Goal: Transaction & Acquisition: Purchase product/service

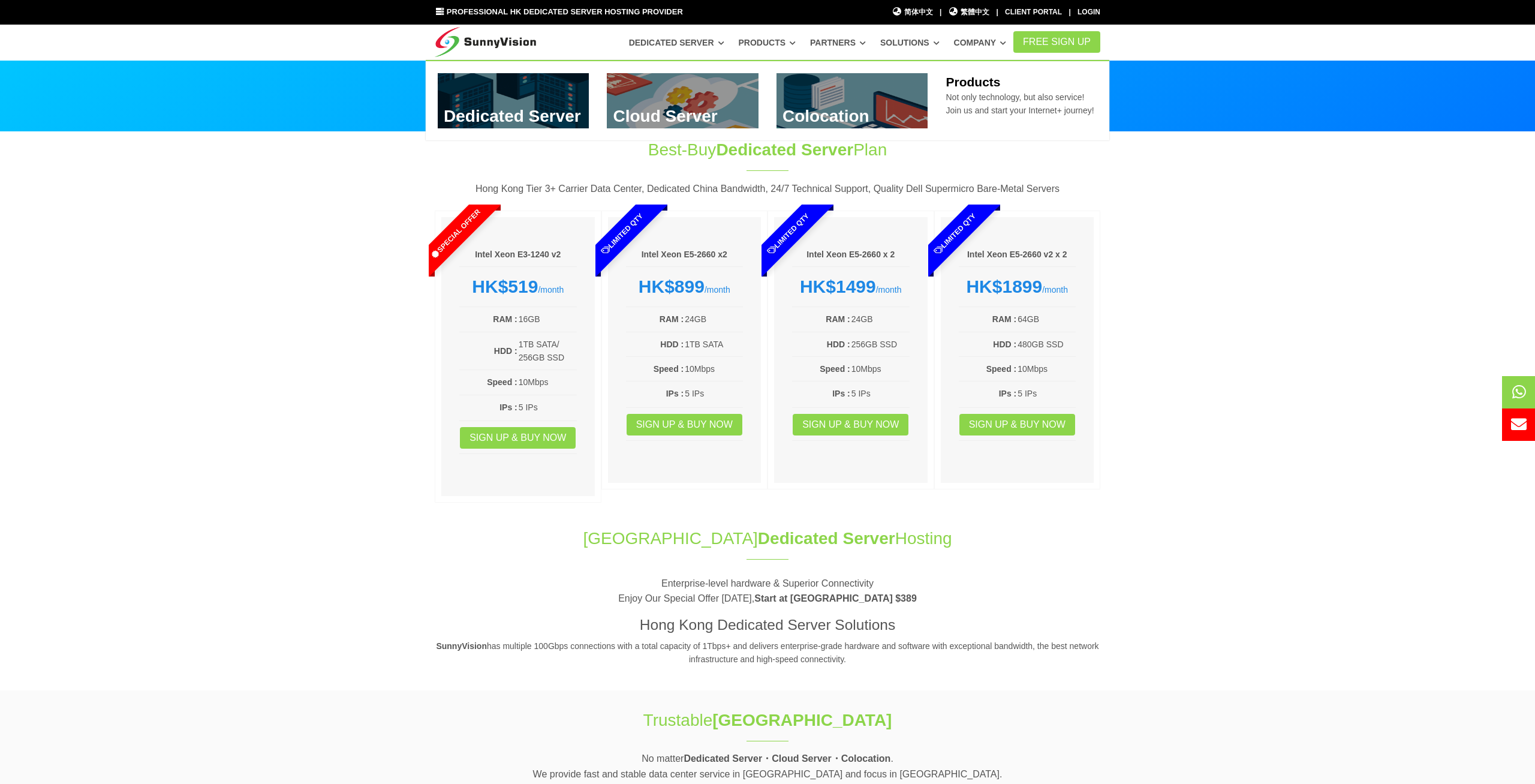
click at [471, 118] on link at bounding box center [513, 100] width 152 height 55
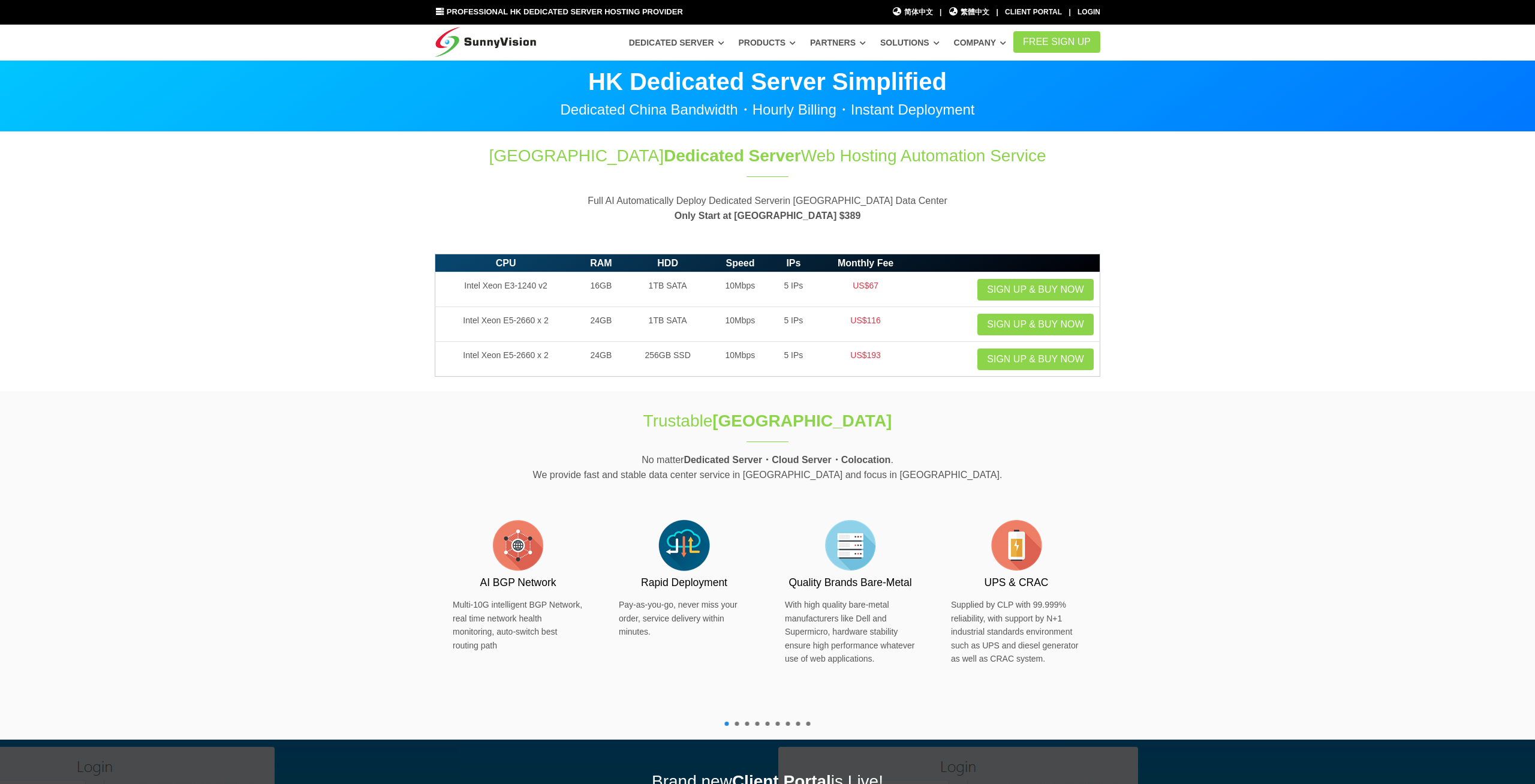
click at [724, 42] on icon at bounding box center [721, 43] width 6 height 7
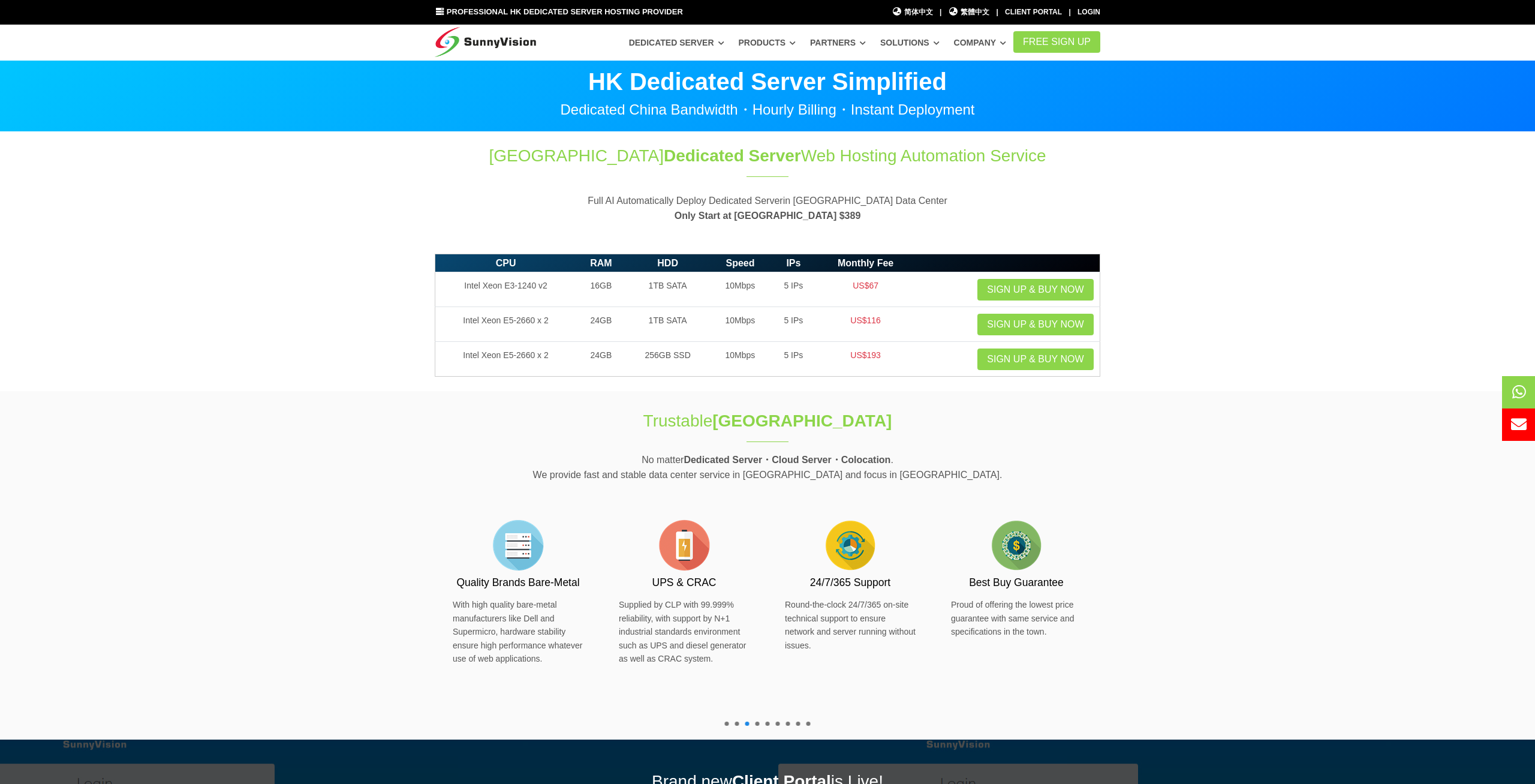
click at [1358, 400] on section "Trustable Hong Kong Data Center No matter Dedicated Server・Cloud Server・Colocat…" at bounding box center [768, 565] width 1535 height 348
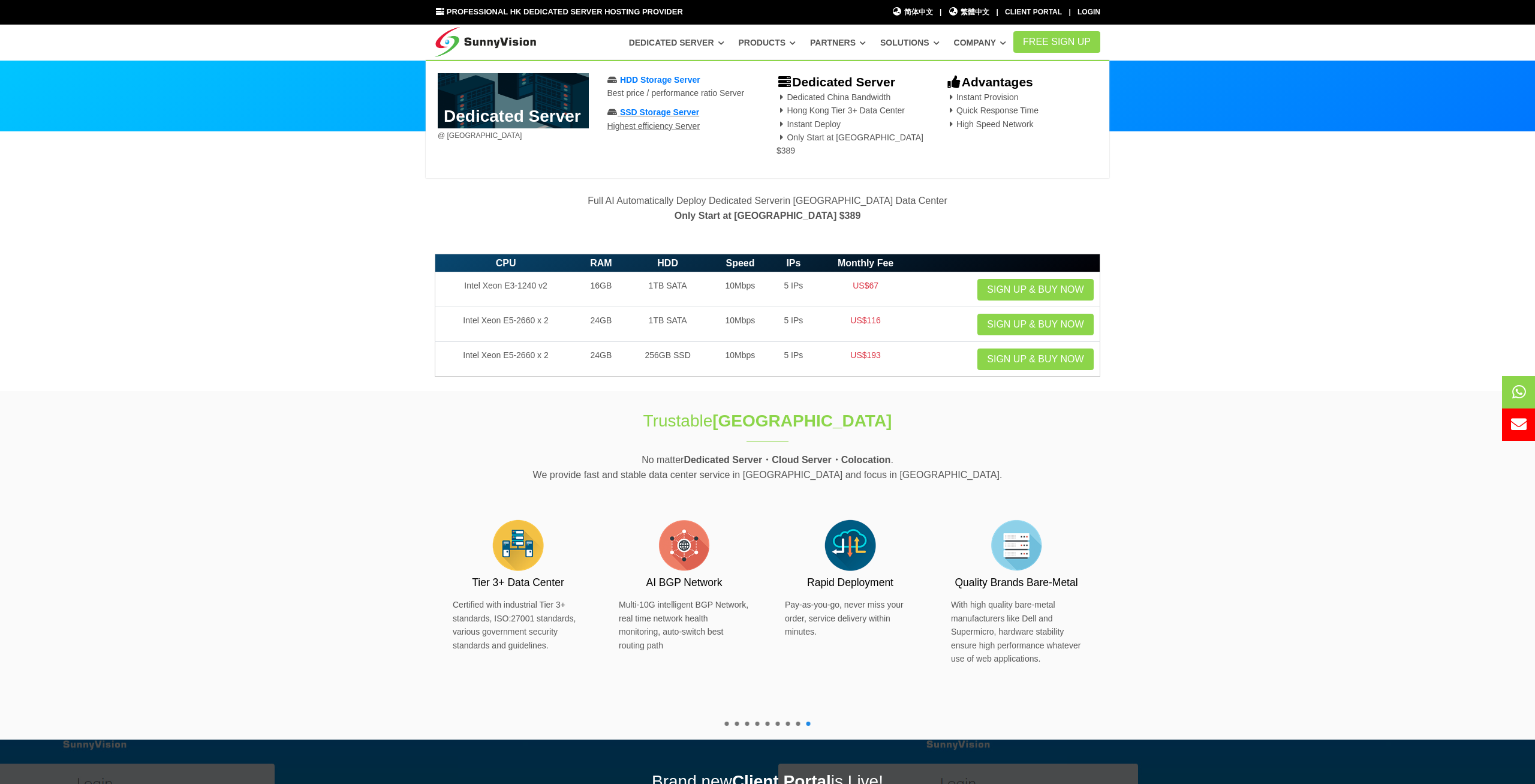
click at [661, 115] on span "SSD Storage Server" at bounding box center [660, 112] width 79 height 10
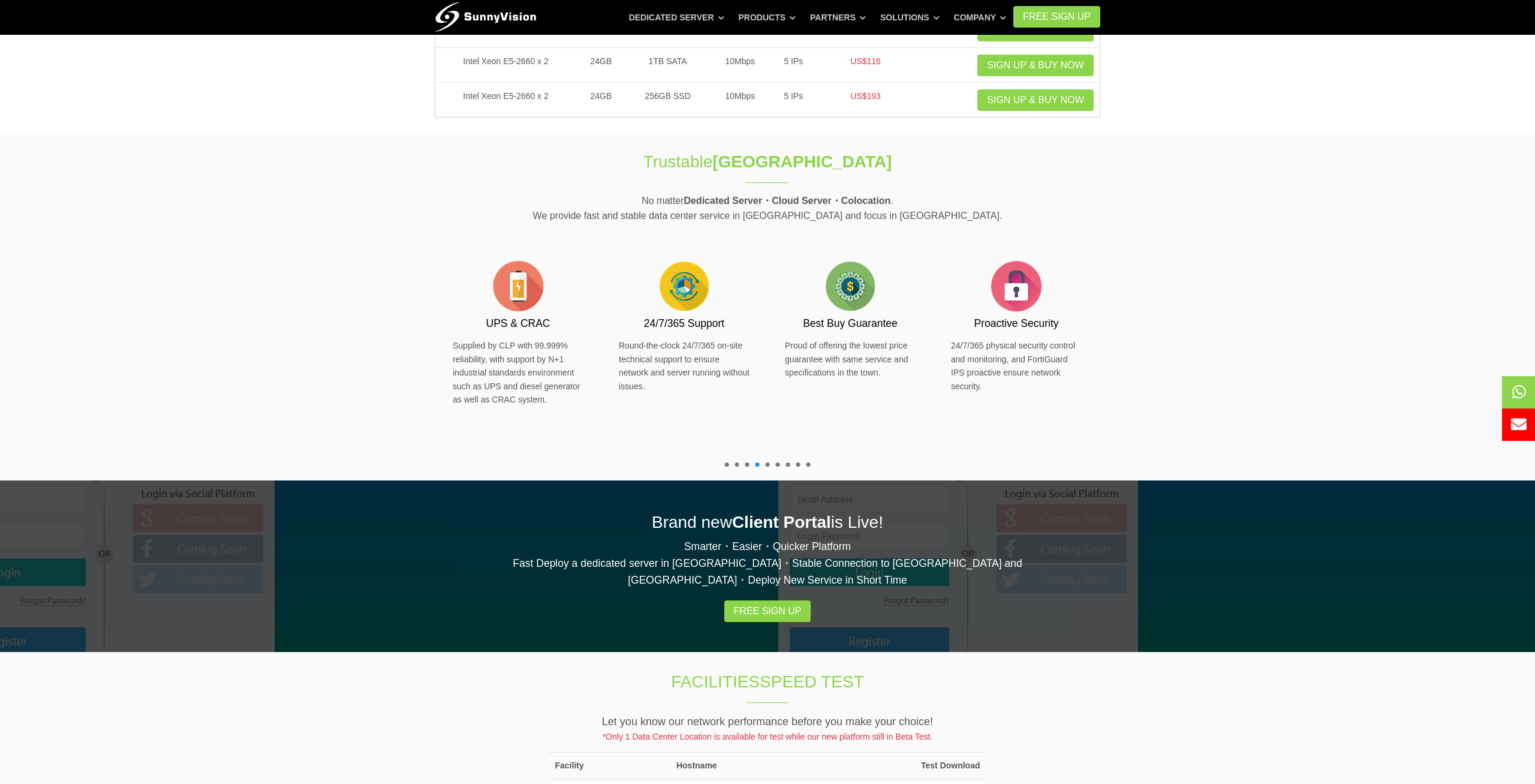
scroll to position [223, 0]
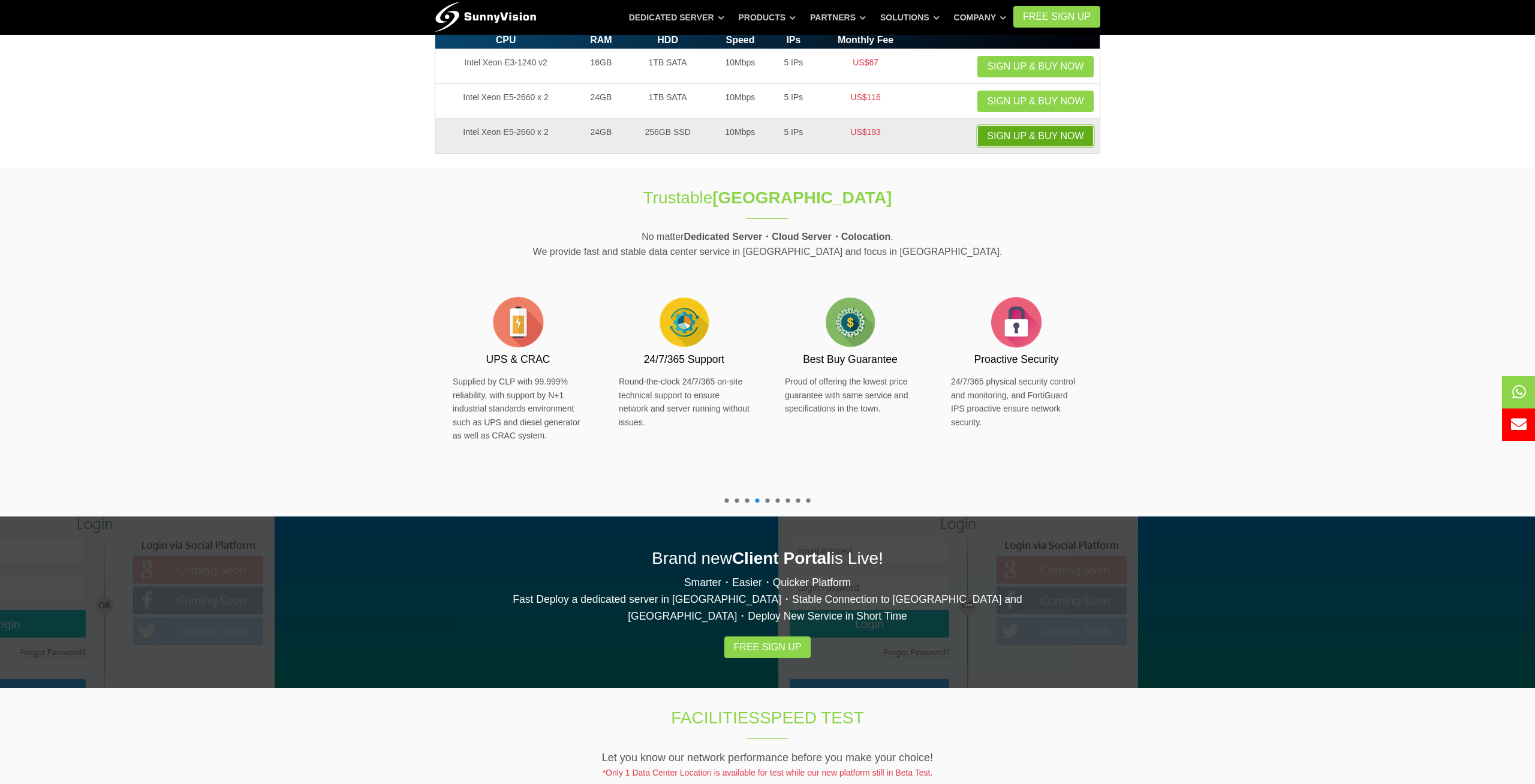
click at [1045, 145] on link "Sign up & Buy Now" at bounding box center [1035, 136] width 115 height 22
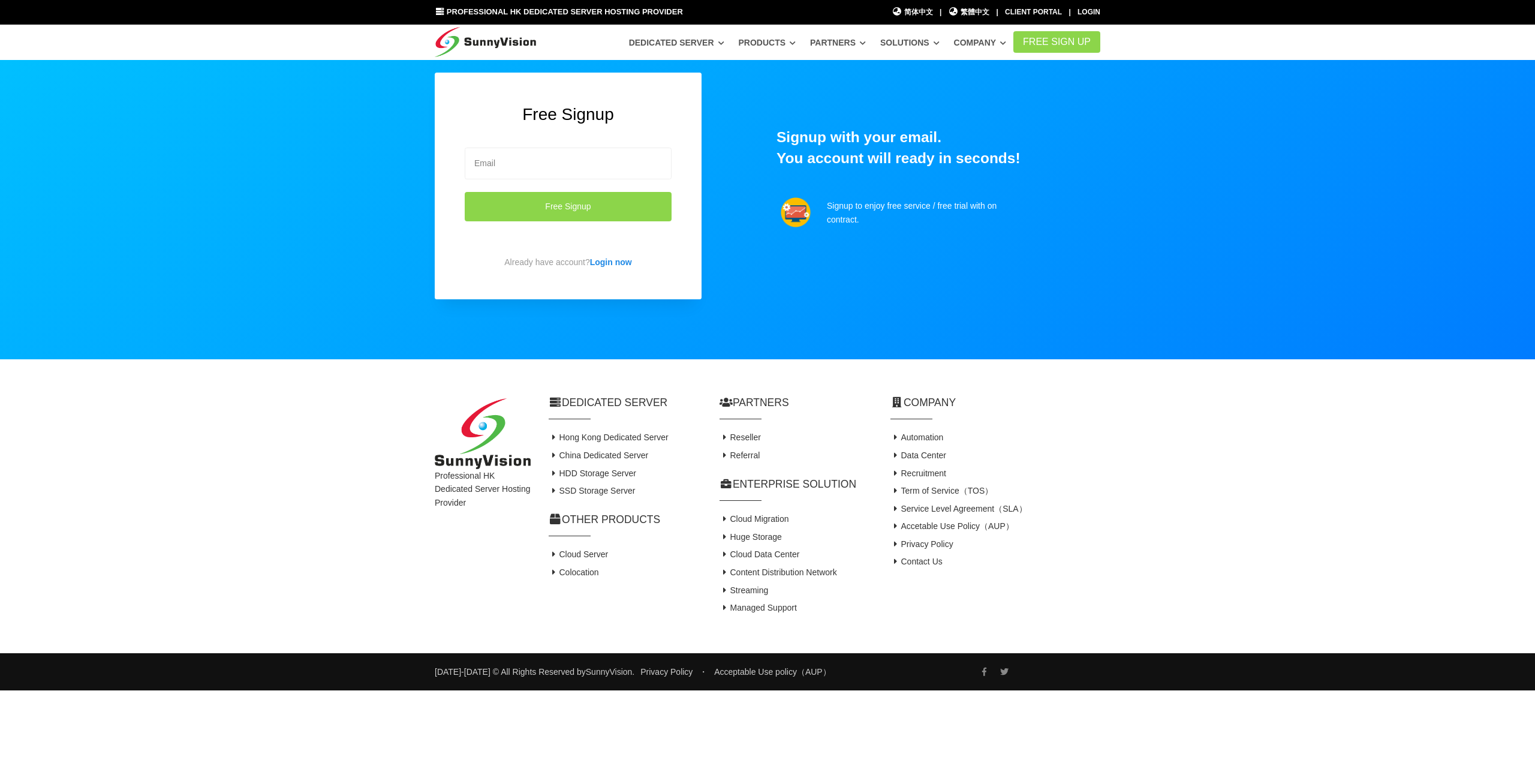
click at [1121, 305] on div at bounding box center [768, 206] width 1535 height 502
click at [541, 160] on input "email" at bounding box center [568, 164] width 207 height 32
type input "tudou008@yahoo.com"
click at [553, 202] on button "Free Signup" at bounding box center [568, 206] width 207 height 29
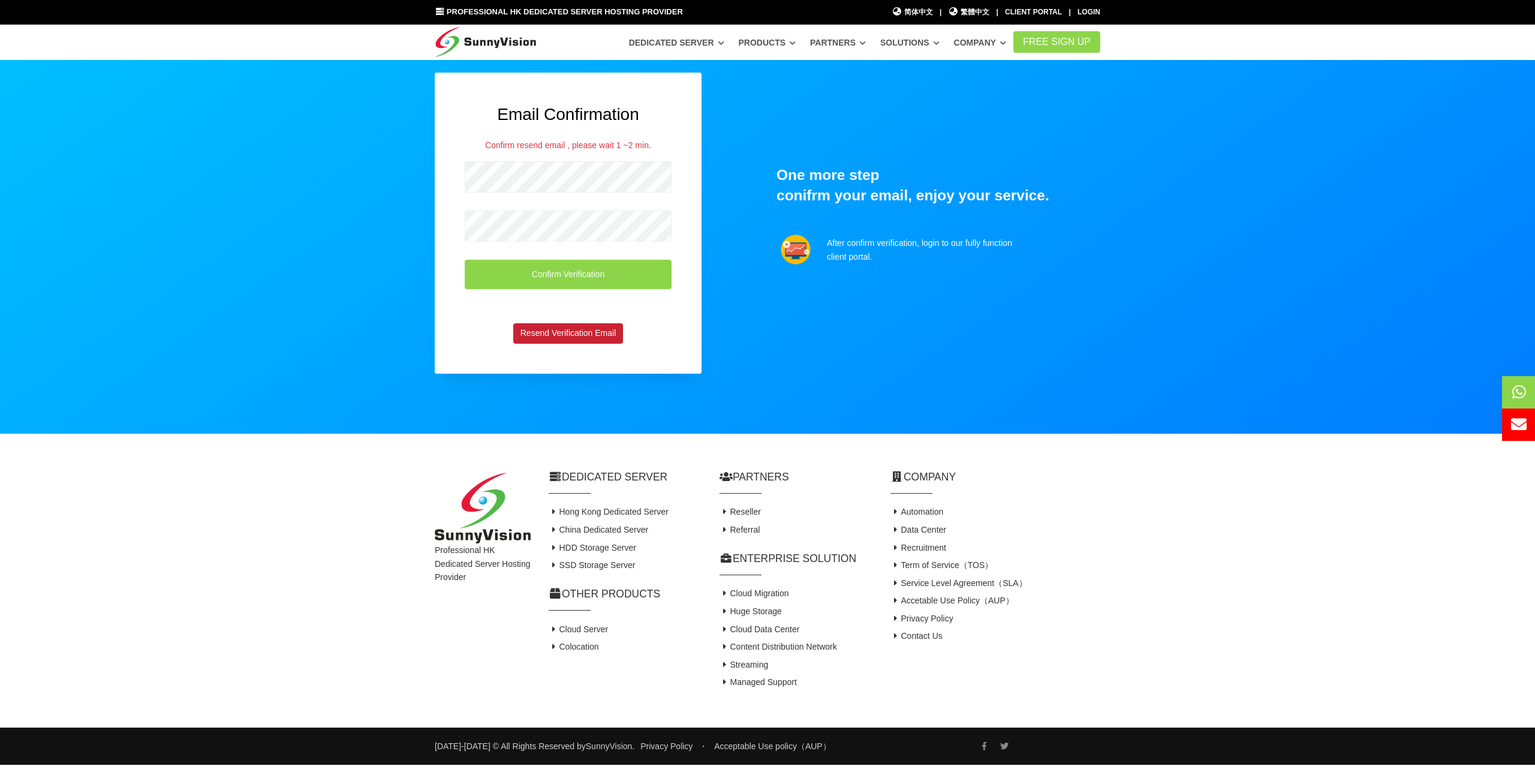
click at [576, 339] on button "Resend Verification Email" at bounding box center [568, 333] width 110 height 21
click at [1192, 228] on div at bounding box center [768, 242] width 1535 height 607
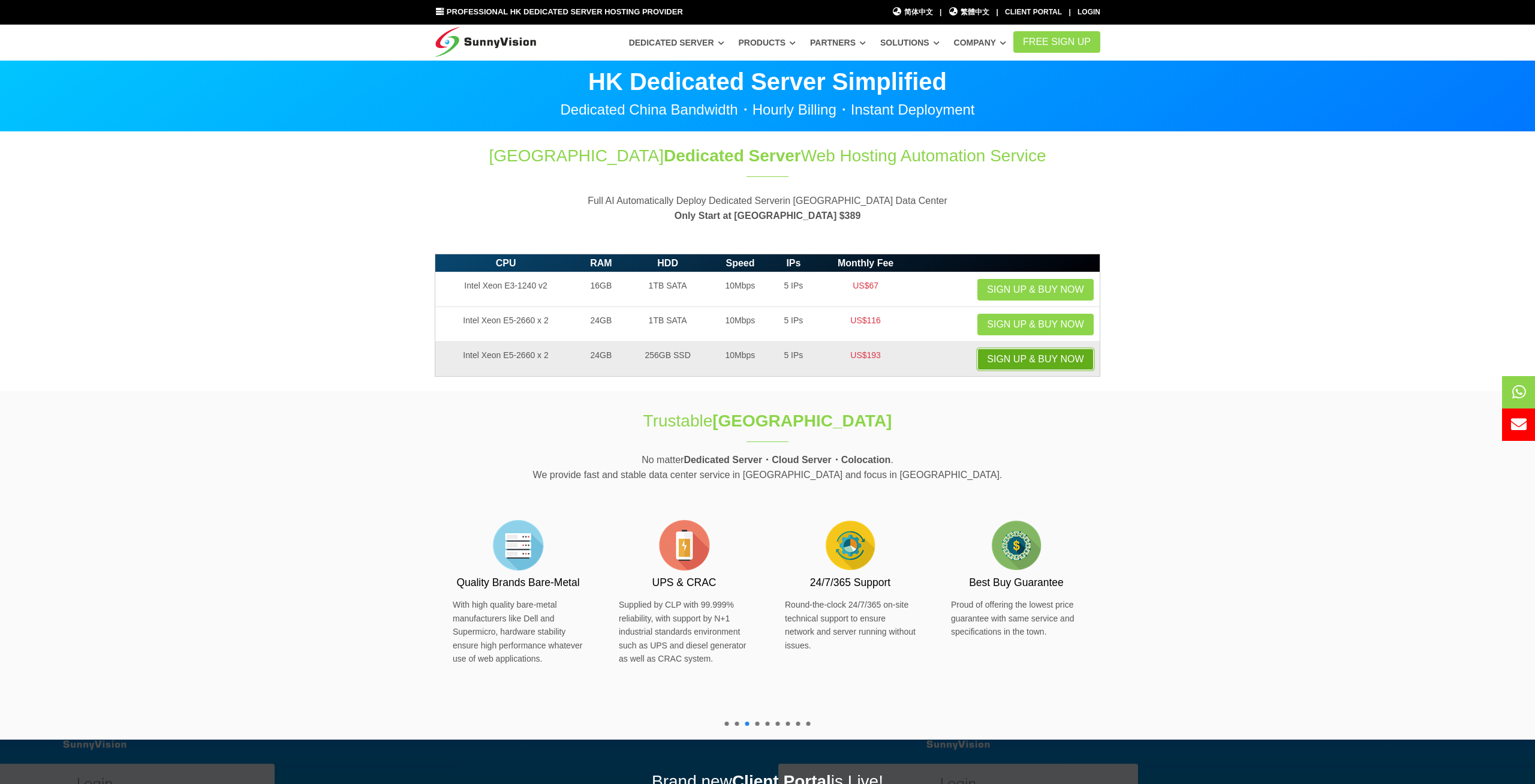
click at [1050, 362] on link "Sign up & Buy Now" at bounding box center [1035, 359] width 115 height 22
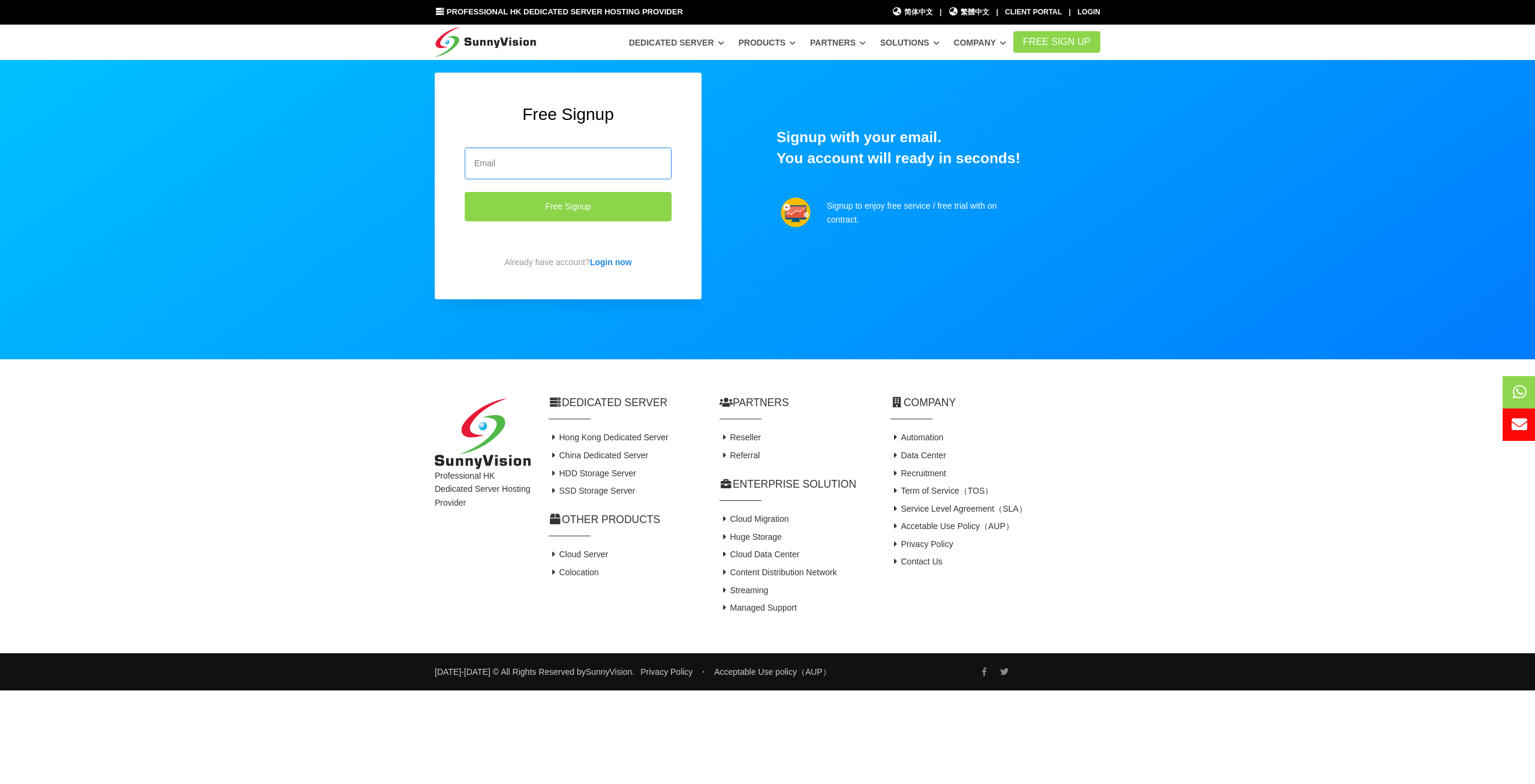
click at [488, 170] on input "email" at bounding box center [568, 164] width 207 height 32
click at [552, 162] on input "email" at bounding box center [568, 164] width 207 height 32
type input "[EMAIL_ADDRESS][DOMAIN_NAME]"
click at [583, 207] on button "Free Signup" at bounding box center [568, 206] width 207 height 29
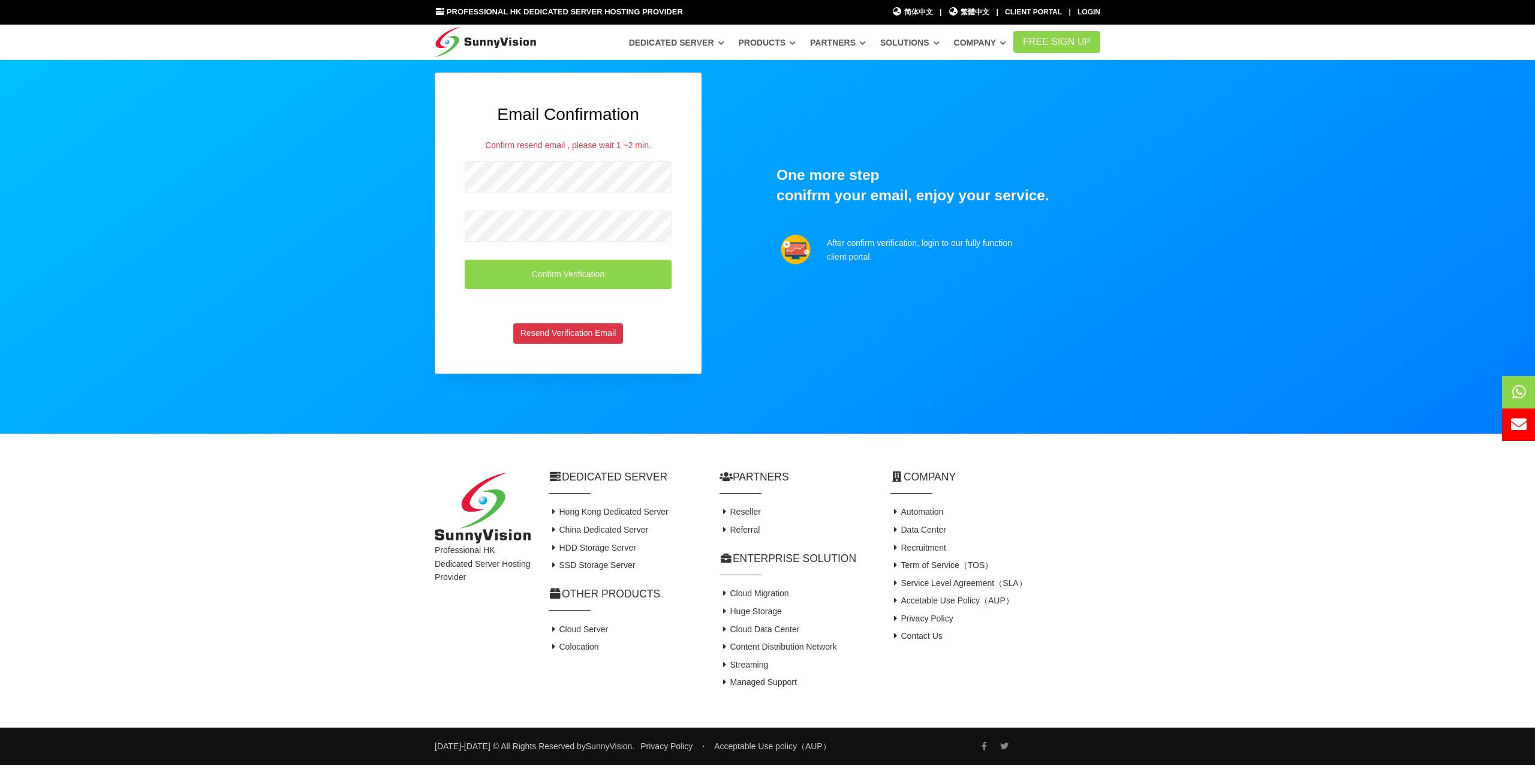
click at [1108, 160] on div "Email Confirmation Confirm resend email , please wait 1 ~2 min. Confirm Verific…" at bounding box center [768, 247] width 684 height 349
click at [1037, 12] on link "Client Portal" at bounding box center [1033, 12] width 57 height 8
click at [1181, 189] on div at bounding box center [768, 242] width 1535 height 607
click at [1140, 187] on div at bounding box center [768, 242] width 1535 height 607
click at [963, 14] on span "繁體中文" at bounding box center [969, 12] width 42 height 12
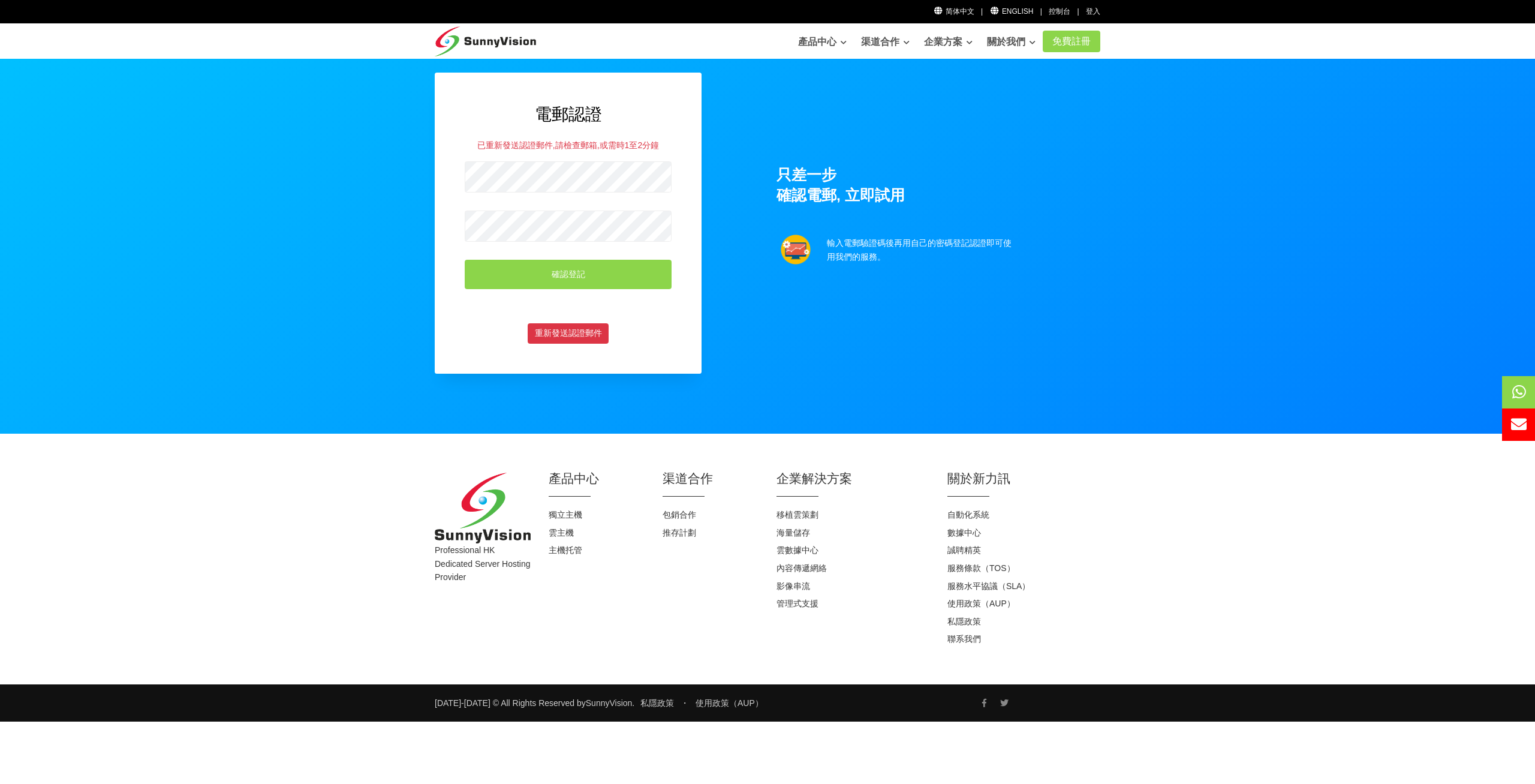
click at [969, 372] on div "電郵認證 已重新發送認證郵件,請檢查郵箱,或需時1至2分鐘 確認登記 重新發送認證郵件 只差一步 確認電郵, 立即試用 輸入電郵驗證碼後再用自己的密碼登記認證…" at bounding box center [768, 247] width 684 height 349
click at [1150, 336] on div at bounding box center [768, 245] width 1535 height 607
click at [563, 553] on link "主機托管" at bounding box center [566, 550] width 33 height 10
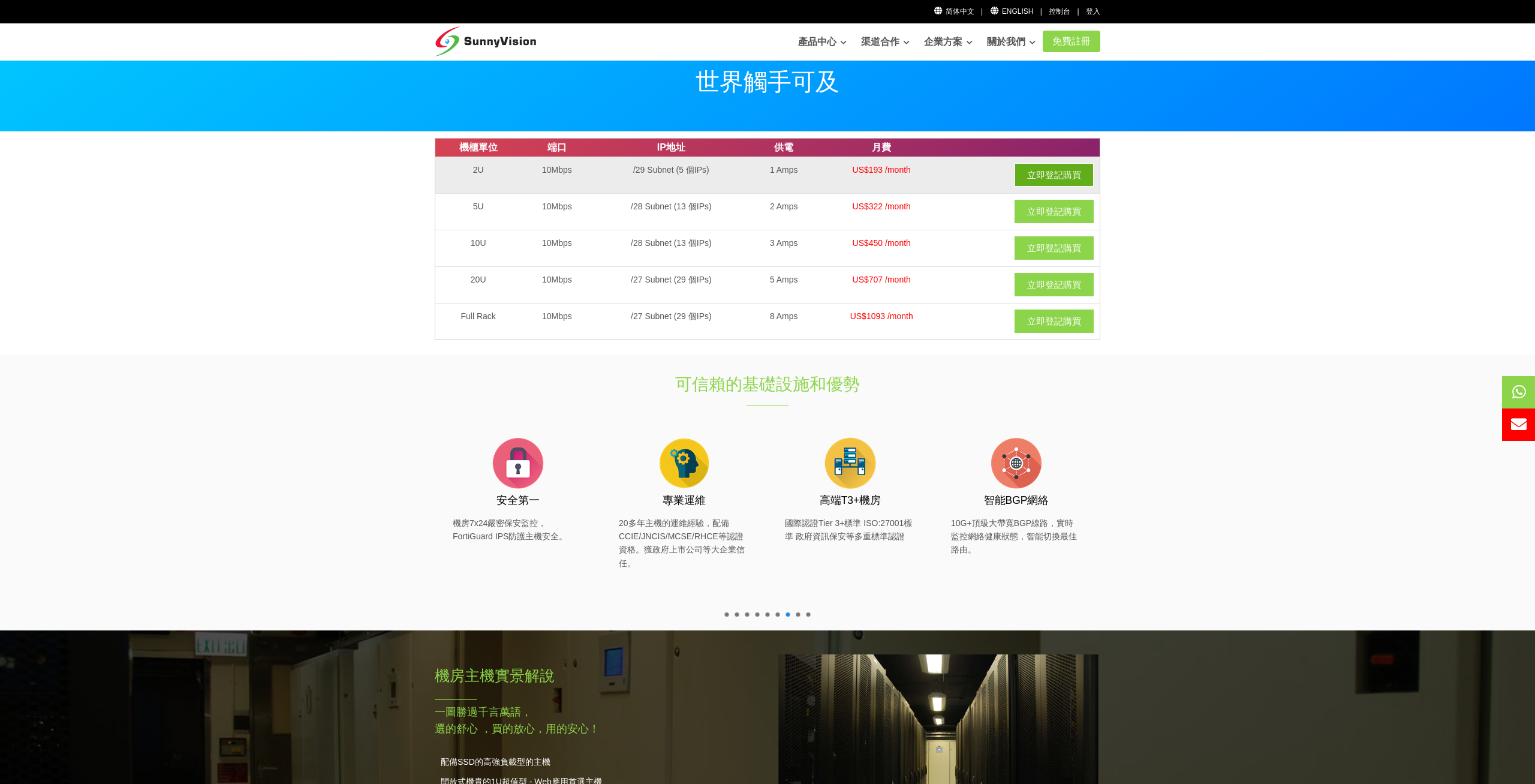
click at [1039, 174] on link "立即登記購買" at bounding box center [1054, 174] width 79 height 23
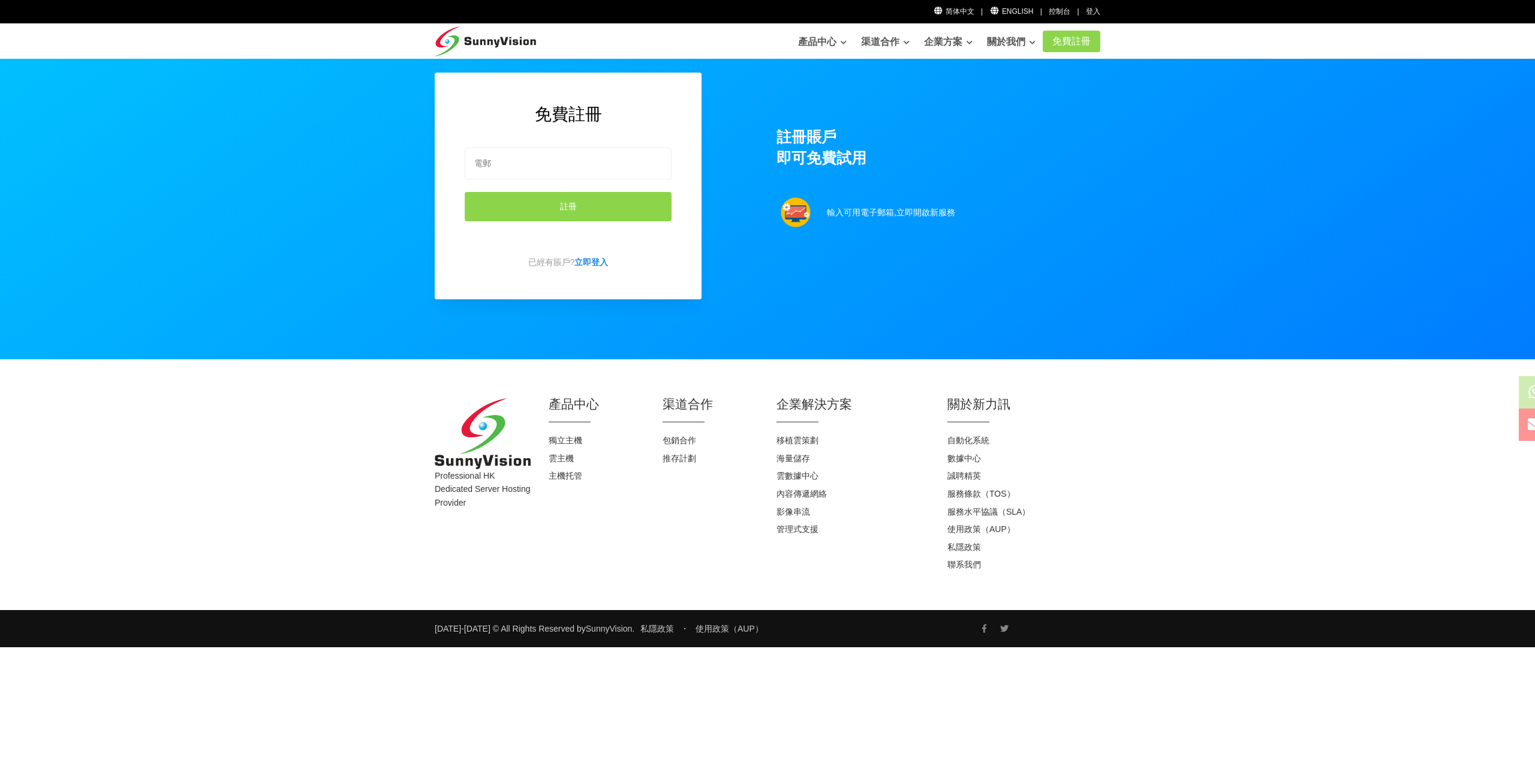
click at [904, 278] on div "免費註冊 註冊 已經有賬戶? 立即登入 註冊賬戶 即可免費試用 輸入可用電子郵箱,立即開啟新服務" at bounding box center [768, 209] width 684 height 275
click at [583, 167] on input "email" at bounding box center [568, 164] width 207 height 32
type input "tudou008@yahoo.com"
click at [566, 206] on button "註冊" at bounding box center [568, 206] width 207 height 29
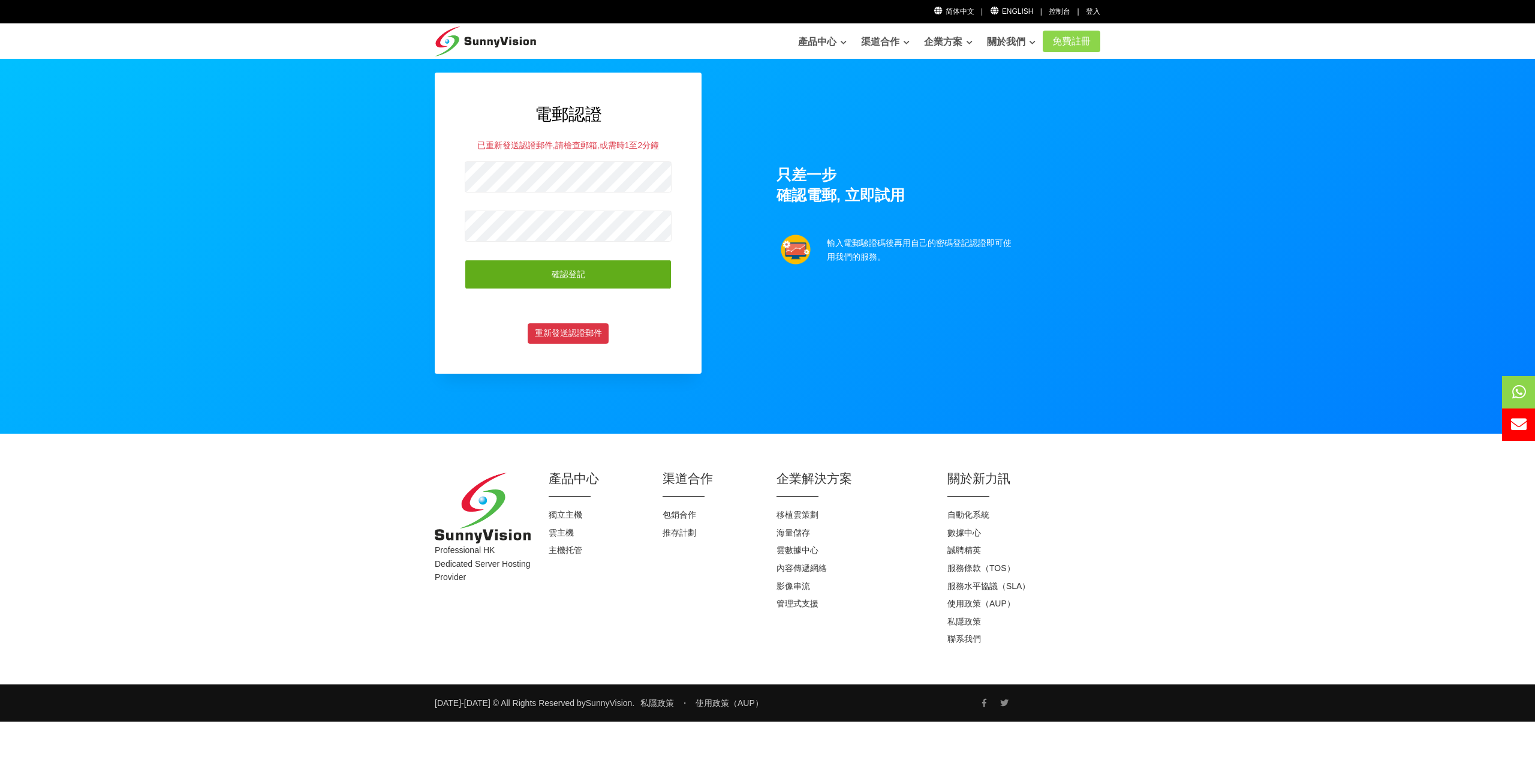
click at [568, 260] on button "確認登記" at bounding box center [568, 274] width 207 height 29
click at [562, 277] on button "確認登記" at bounding box center [568, 274] width 207 height 29
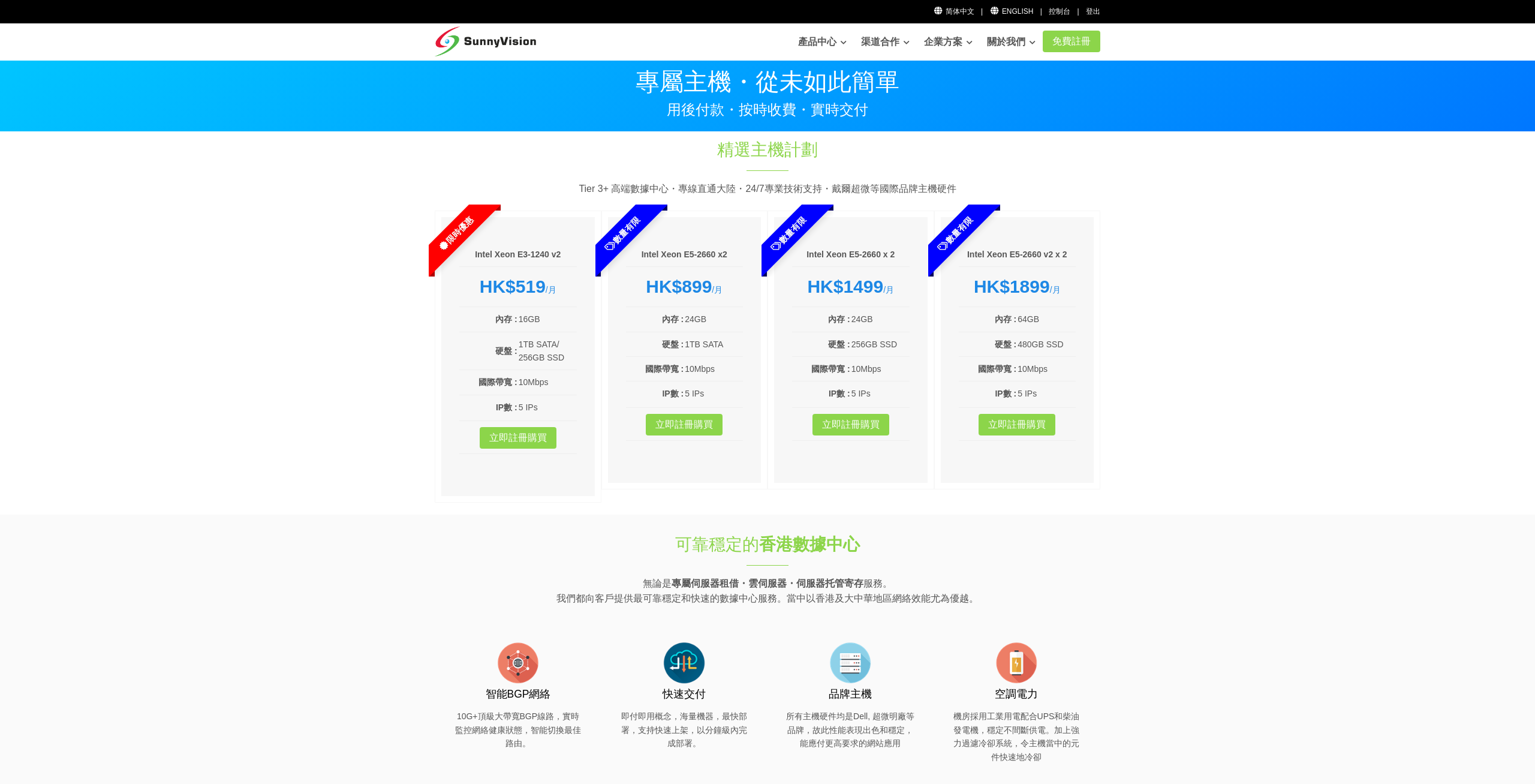
click at [1182, 440] on section "精選主機計劃 Tier 3+ 高端數據中心・專線直通大陸・24/7專業技術支持・戴爾超微等國際品牌主機硬件 限時優惠 Intel Xeon E3-1240 v…" at bounding box center [768, 323] width 1535 height 383
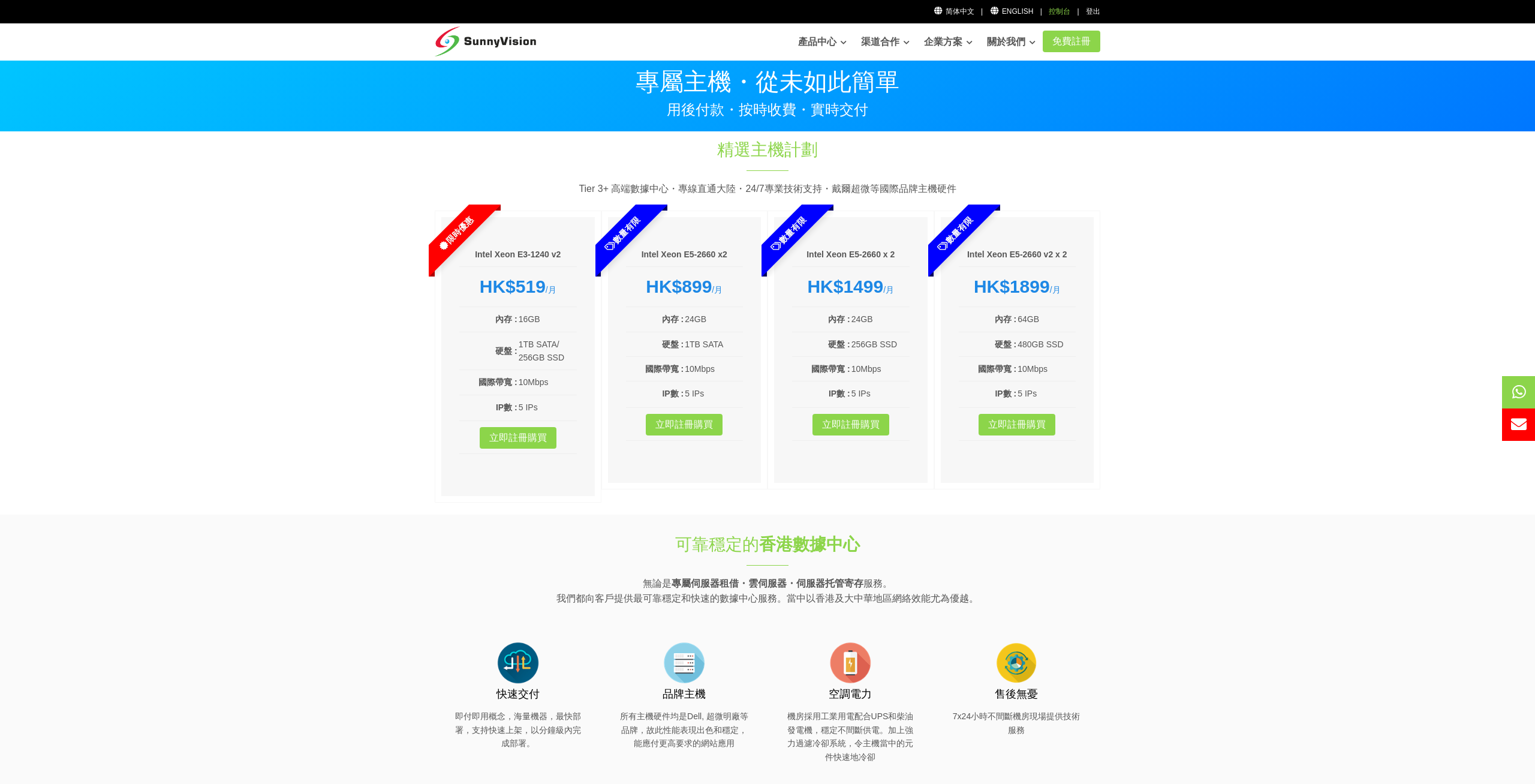
click at [1062, 10] on div "控制台" at bounding box center [1060, 12] width 22 height 12
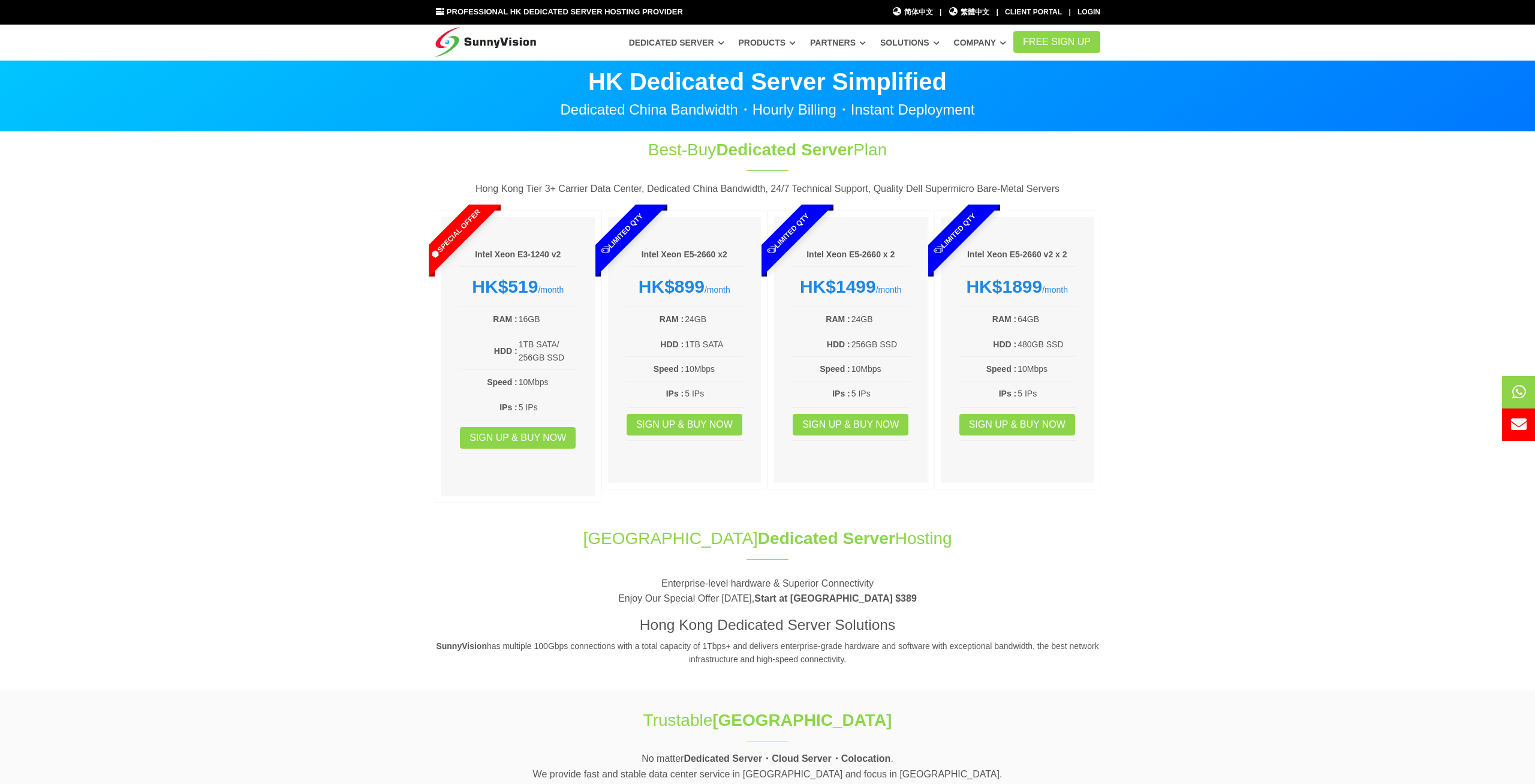
click at [853, 409] on li "IPs : 5 IPs Sign up & Buy Now" at bounding box center [851, 410] width 118 height 59
click at [833, 422] on link "Sign up & Buy Now" at bounding box center [850, 424] width 115 height 22
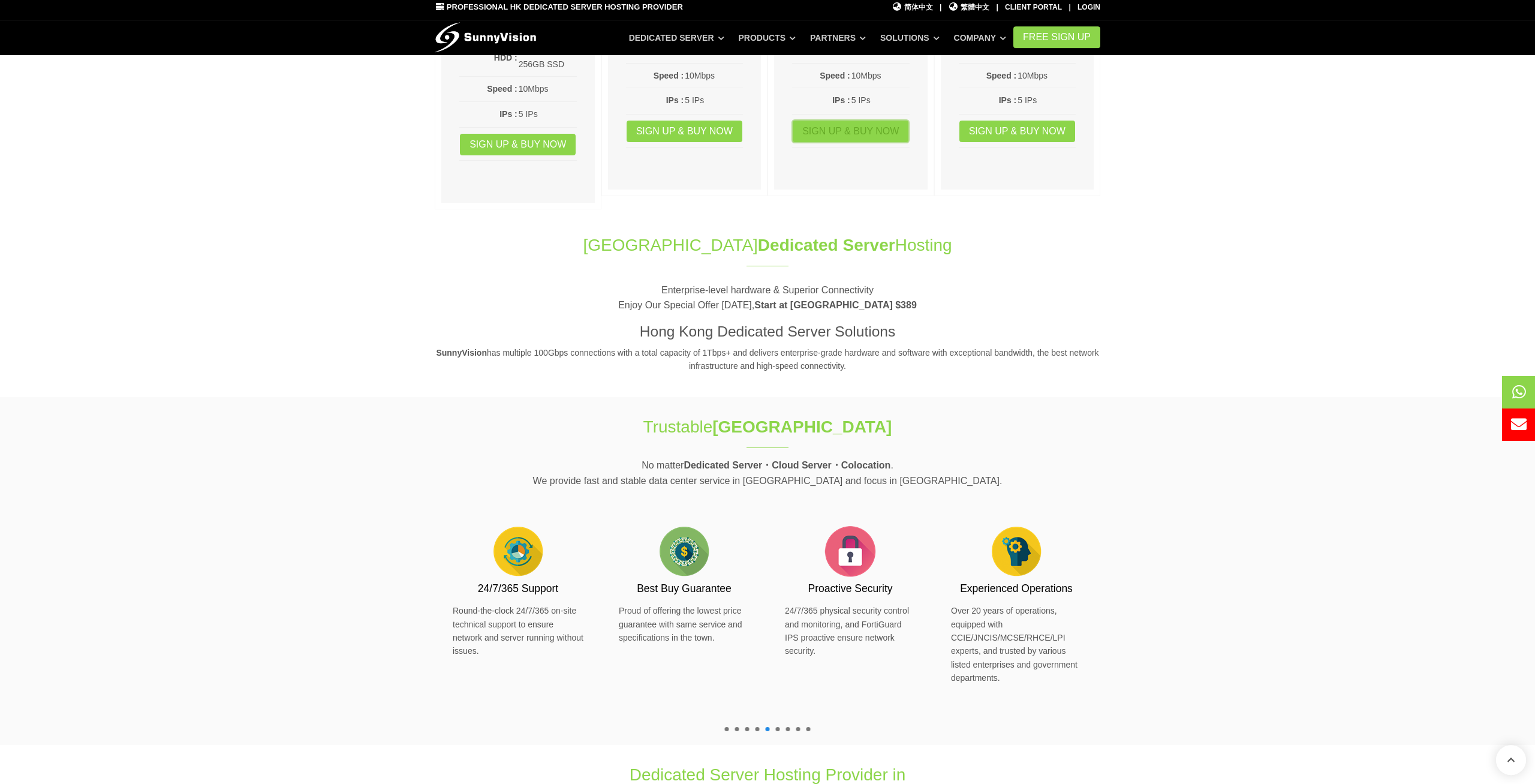
scroll to position [297, 0]
